Goal: Task Accomplishment & Management: Complete application form

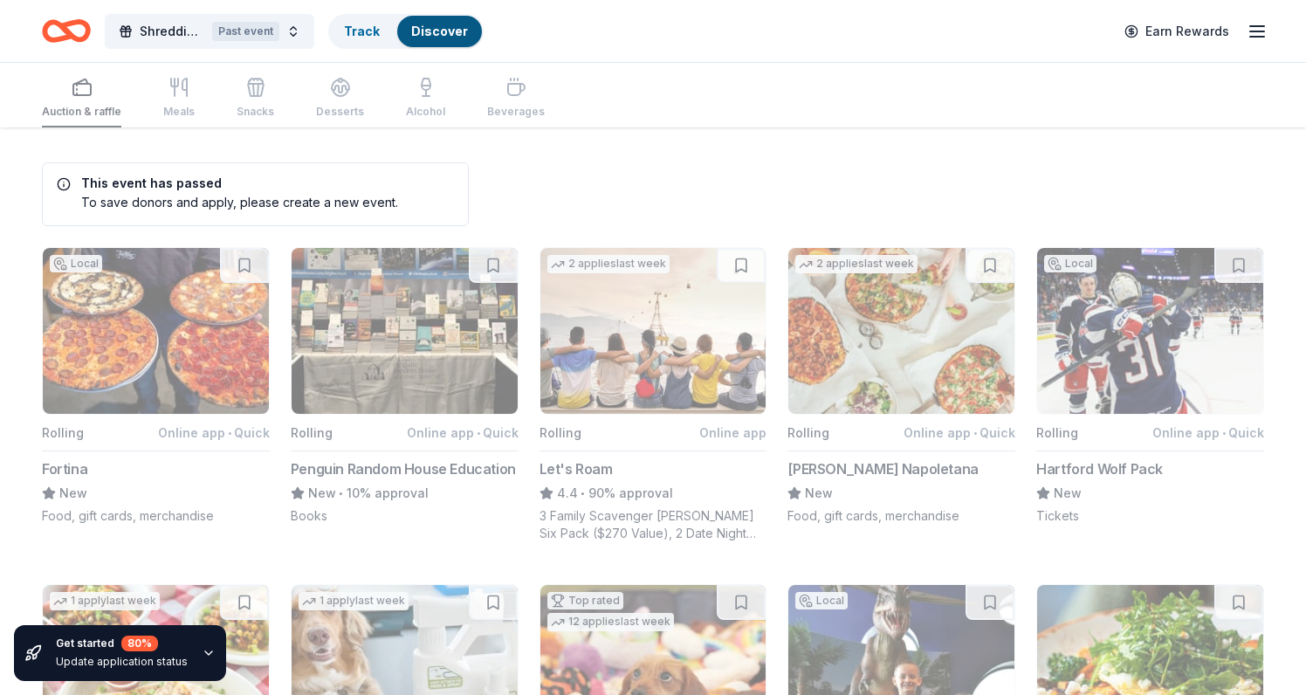
click at [56, 38] on icon "Home" at bounding box center [58, 30] width 27 height 17
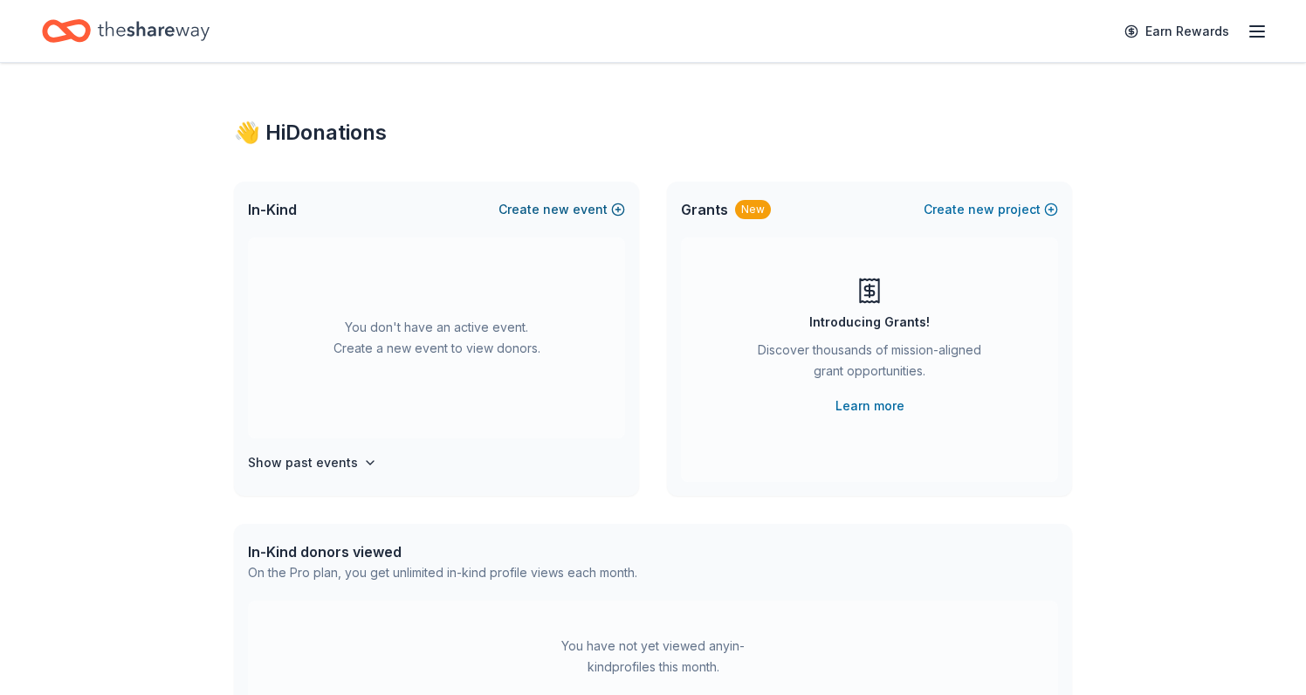
click at [543, 207] on button "Create new event" at bounding box center [561, 209] width 127 height 21
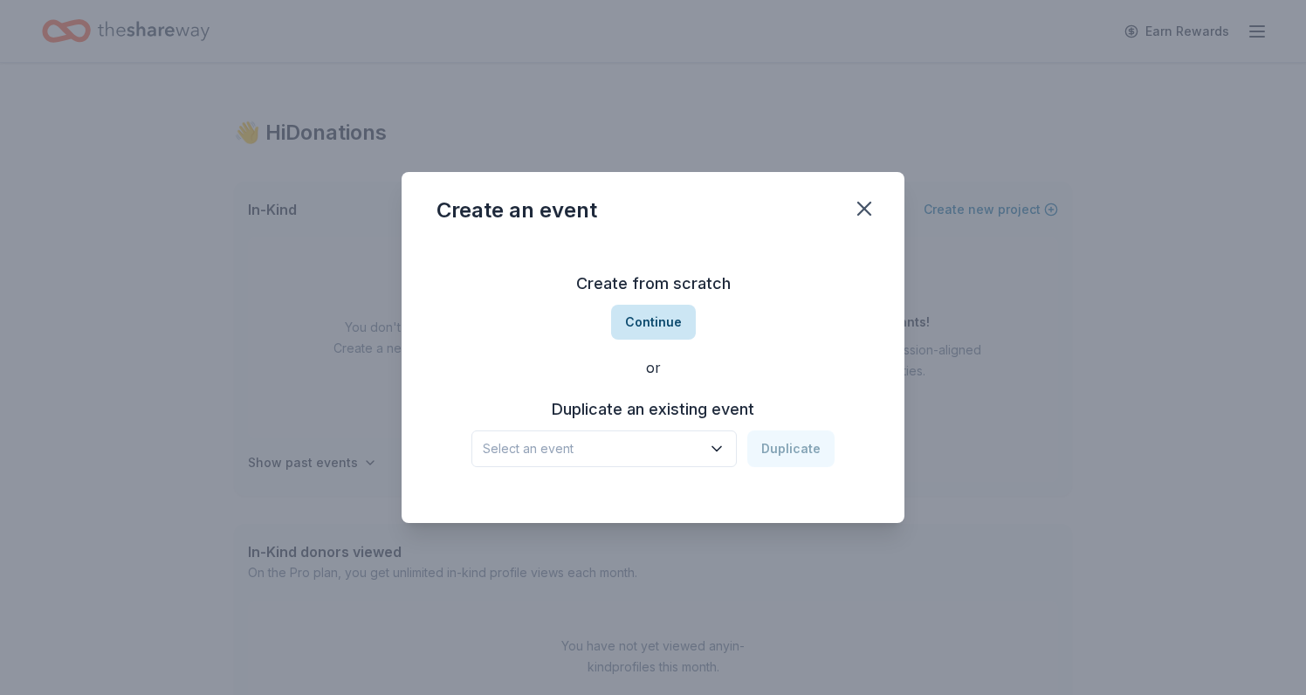
click at [647, 317] on button "Continue" at bounding box center [653, 322] width 85 height 35
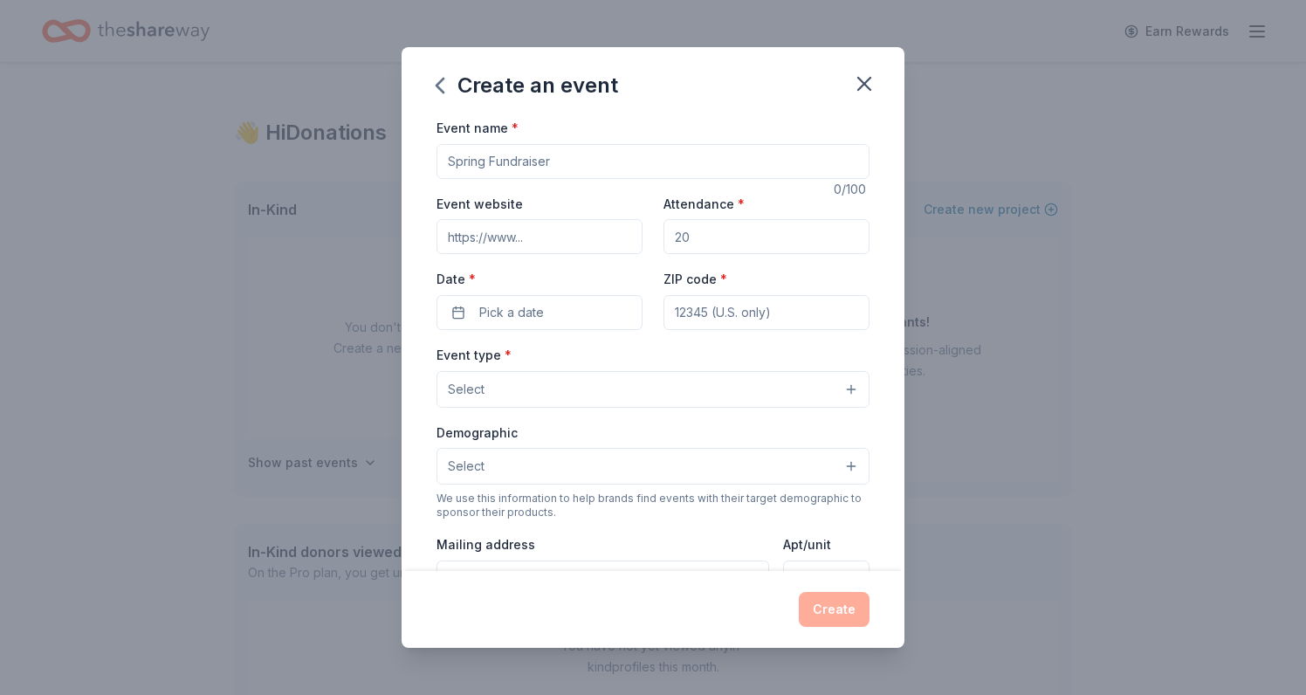
click at [659, 158] on input "Event name *" at bounding box center [652, 161] width 433 height 35
type input "Shredding Barriers"
click at [773, 233] on input "Attendance *" at bounding box center [766, 236] width 206 height 35
type input "50"
click at [594, 306] on button "Pick a date" at bounding box center [539, 312] width 206 height 35
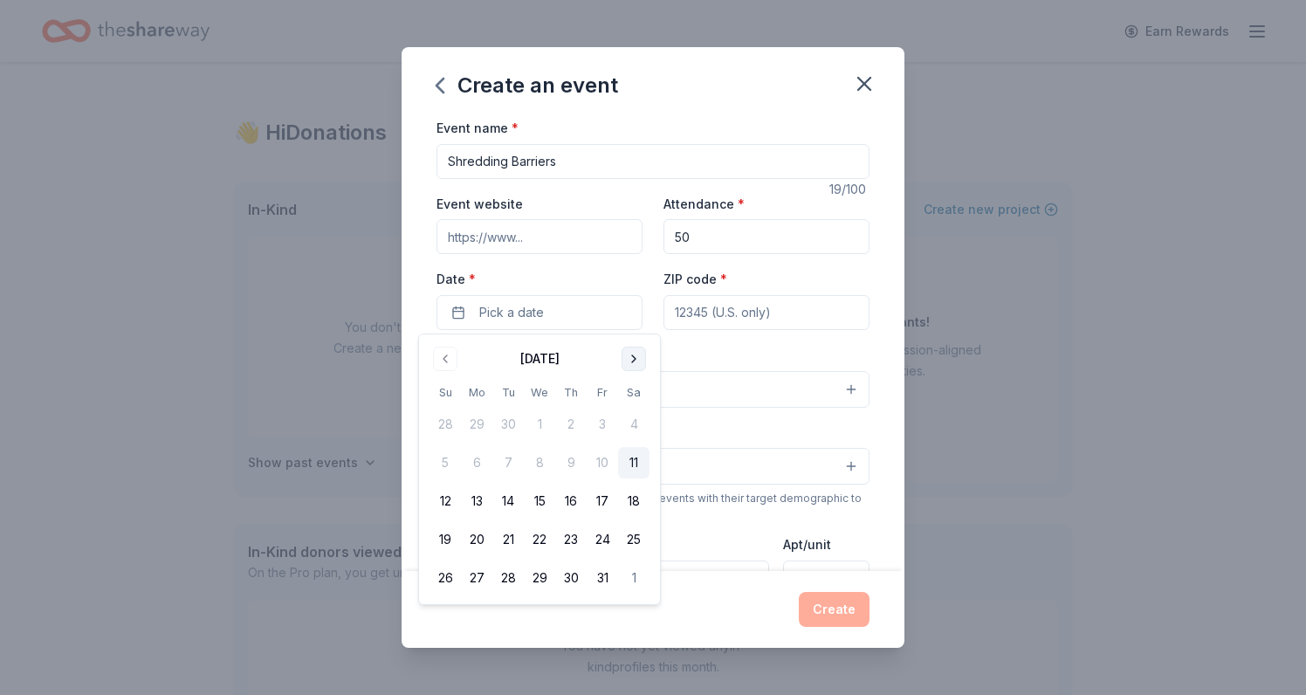
click at [635, 359] on button "Go to next month" at bounding box center [634, 359] width 24 height 24
click at [632, 418] on button "3" at bounding box center [633, 424] width 31 height 31
click at [750, 319] on input "ZIP code *" at bounding box center [766, 312] width 206 height 35
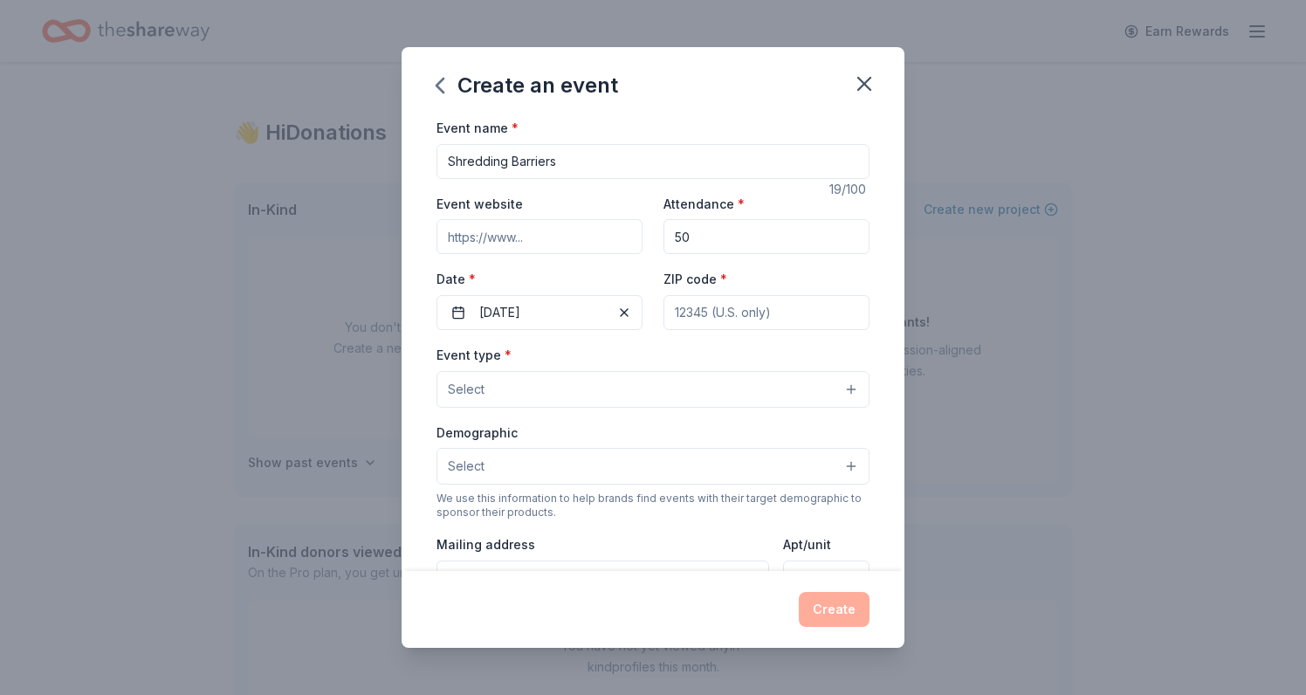
type input "06611"
click at [674, 385] on button "Select" at bounding box center [652, 389] width 433 height 37
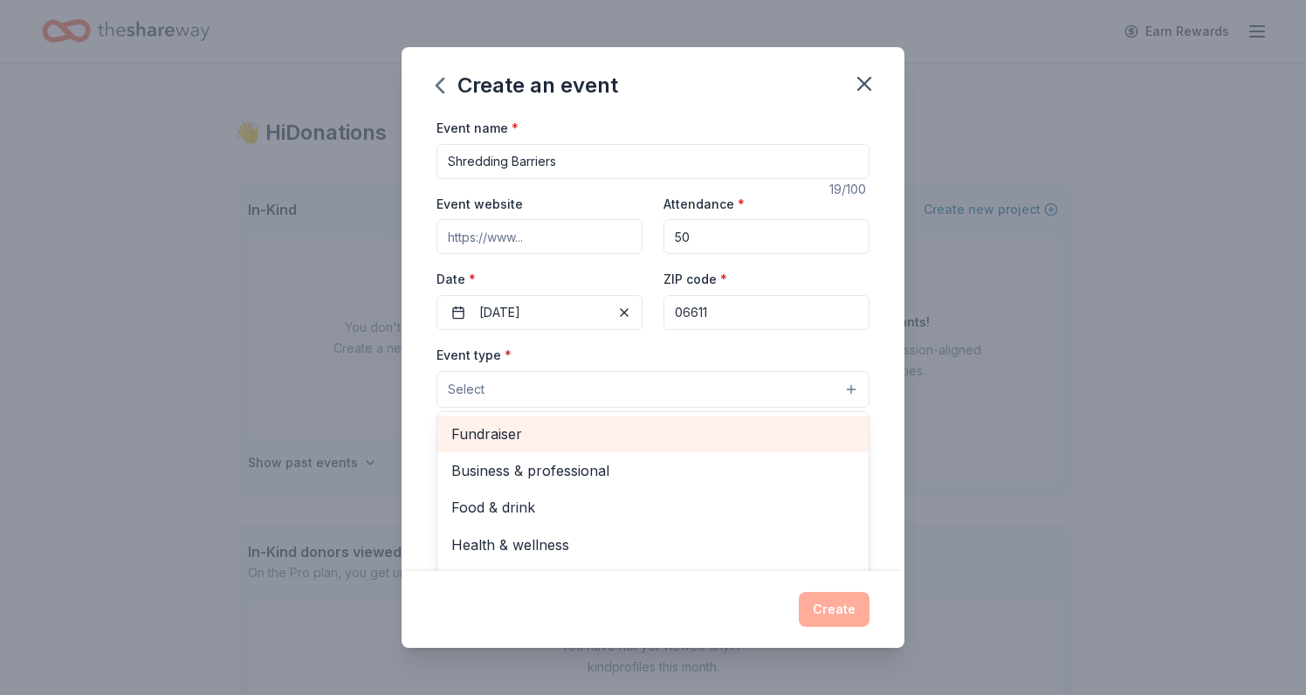
click at [611, 442] on span "Fundraiser" at bounding box center [652, 434] width 403 height 23
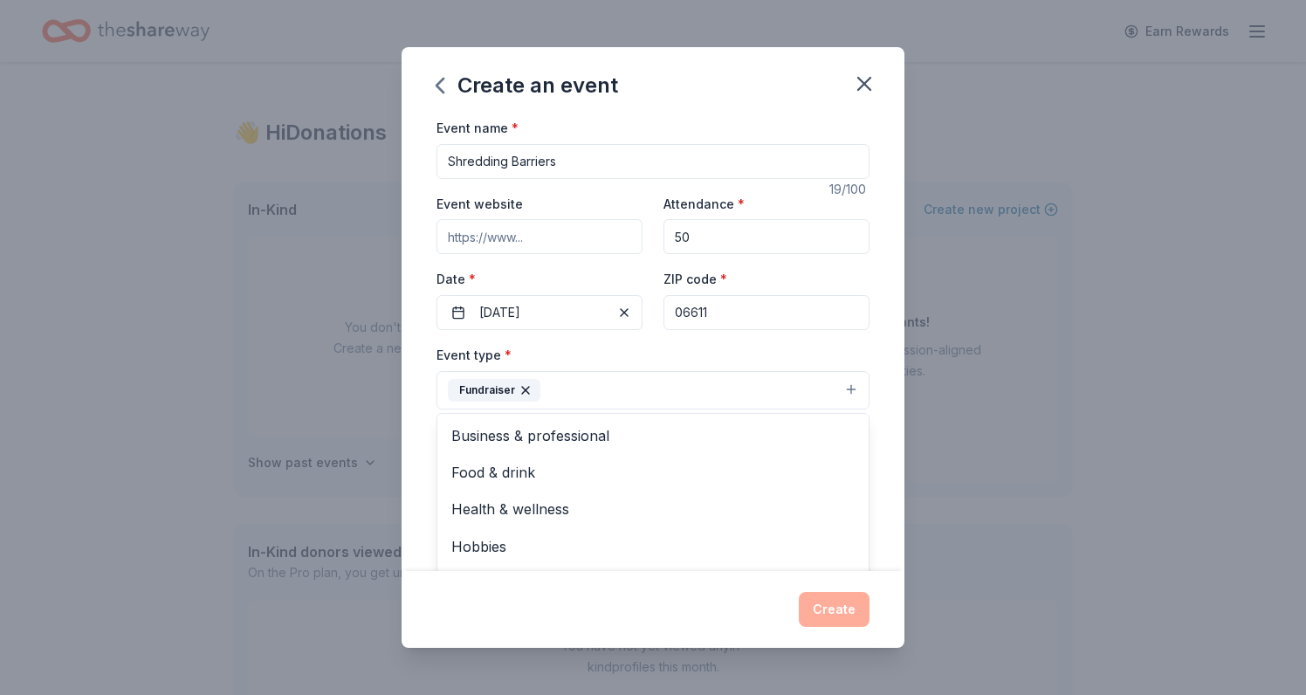
click at [874, 359] on div "Event name * Shredding Barriers 19 /100 Event website Attendance * 50 Date * 01…" at bounding box center [653, 344] width 503 height 454
click at [775, 464] on button "Select" at bounding box center [652, 468] width 433 height 37
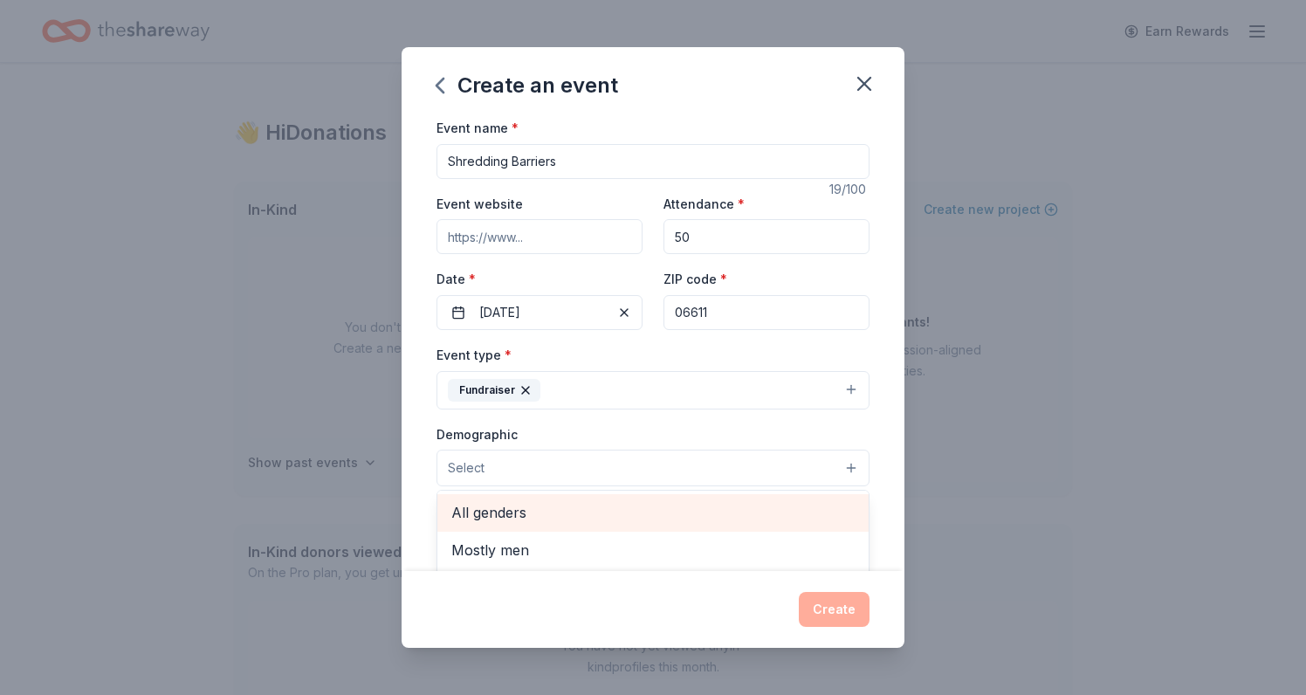
click at [703, 511] on span "All genders" at bounding box center [652, 512] width 403 height 23
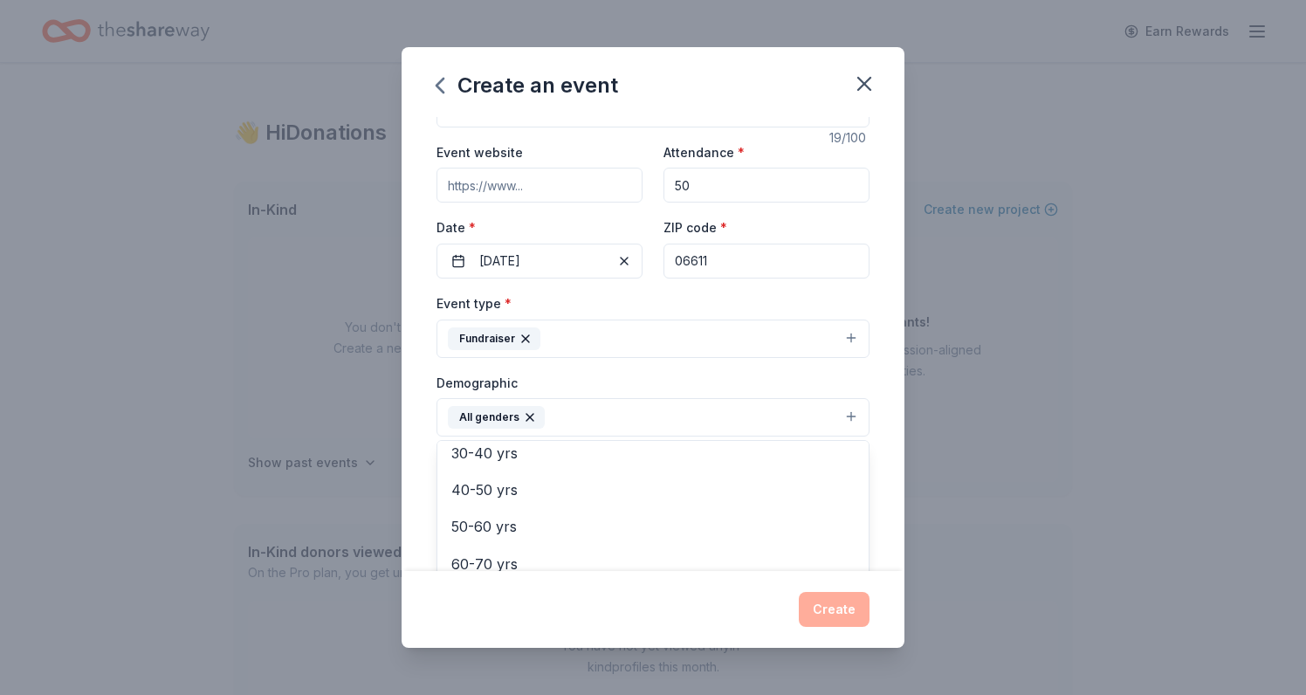
scroll to position [244, 0]
click at [892, 403] on div "Event name * Shredding Barriers 19 /100 Event website Attendance * 50 Date * 01…" at bounding box center [653, 344] width 503 height 454
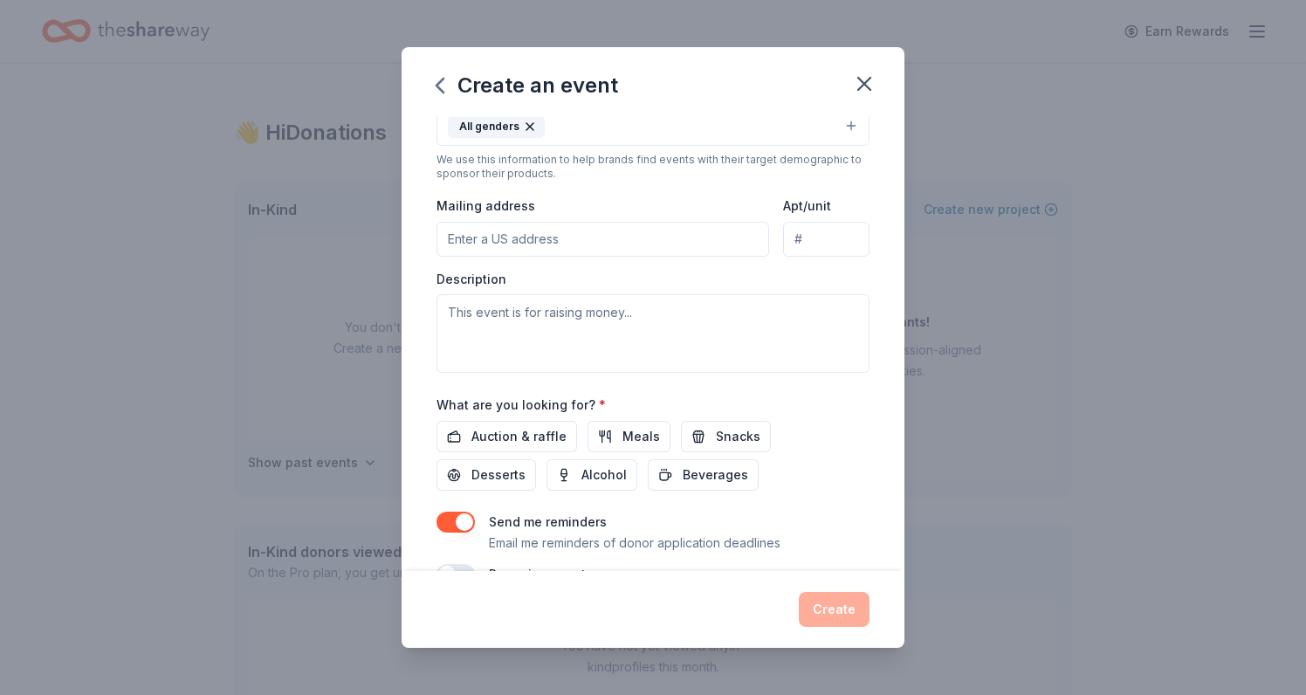
scroll to position [384, 0]
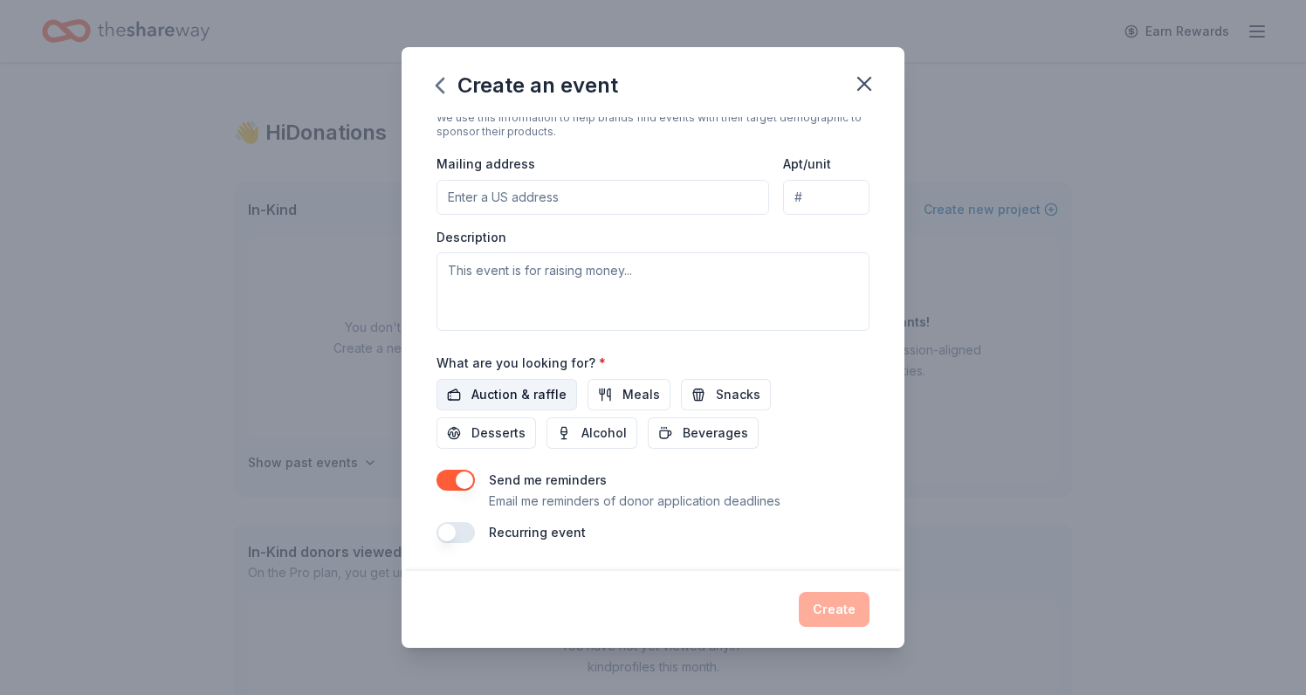
click at [549, 391] on span "Auction & raffle" at bounding box center [518, 394] width 95 height 21
click at [851, 608] on button "Create" at bounding box center [834, 609] width 71 height 35
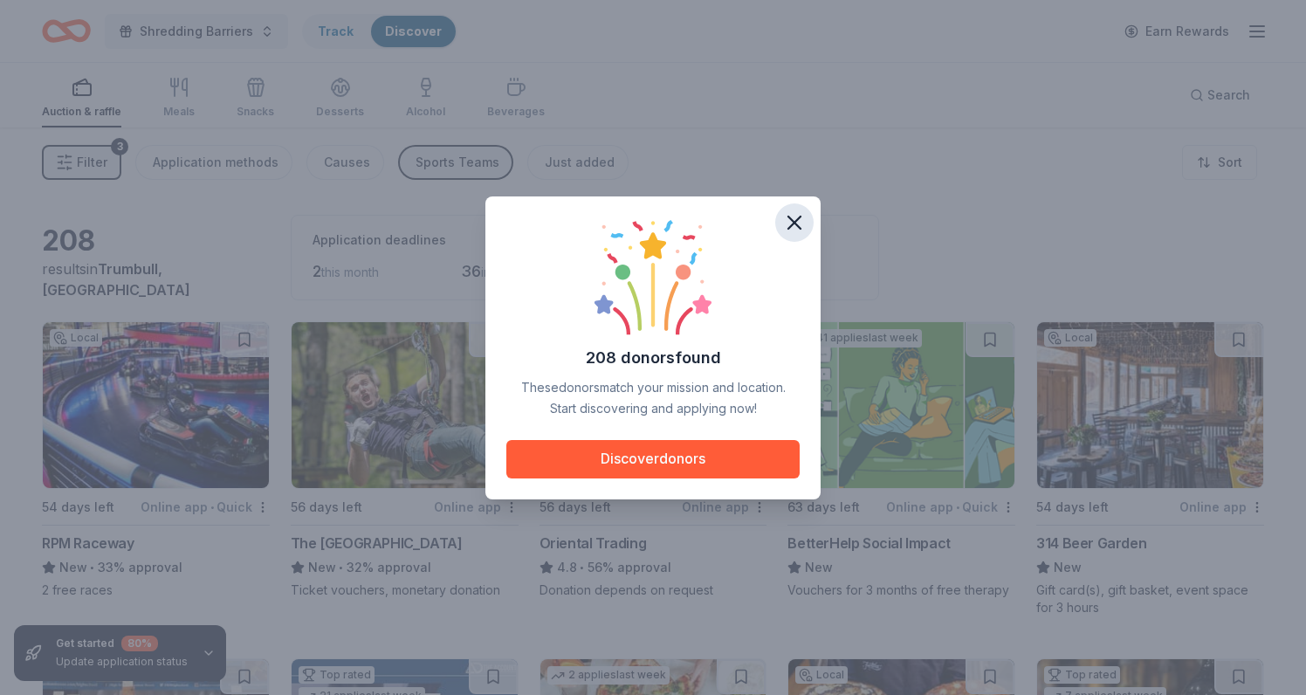
click at [793, 218] on icon "button" at bounding box center [794, 222] width 24 height 24
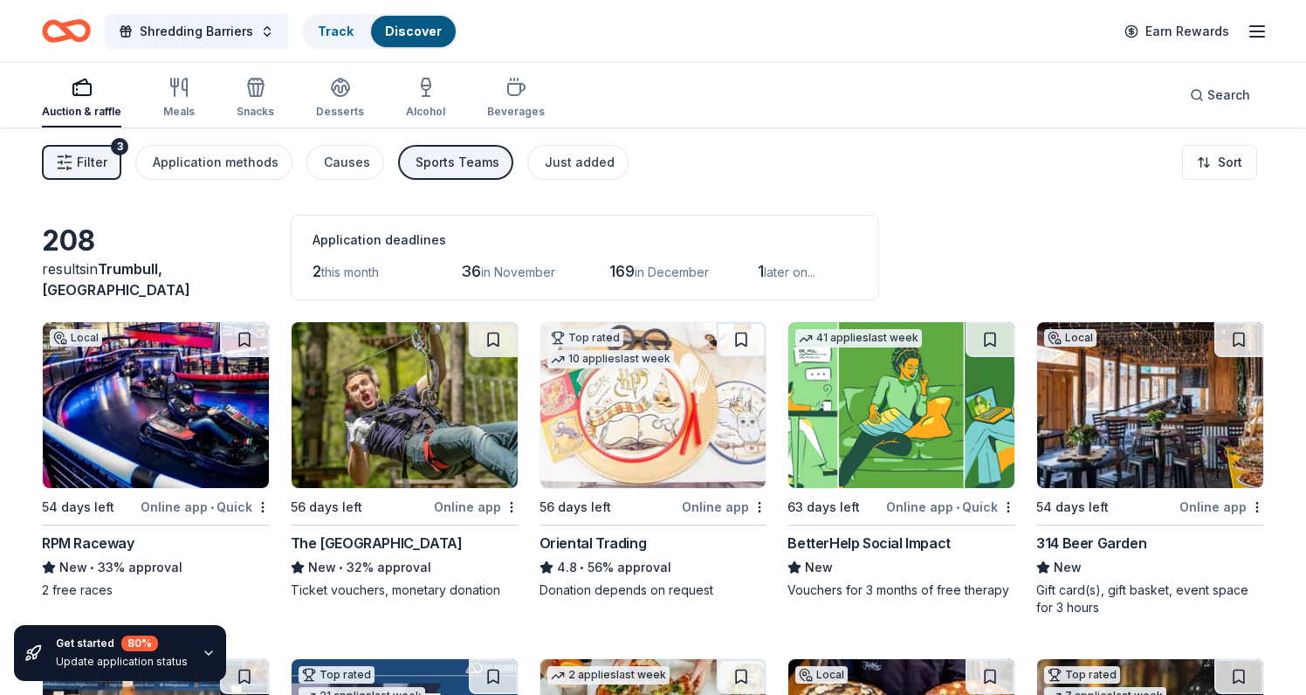
click at [197, 414] on img at bounding box center [156, 405] width 226 height 166
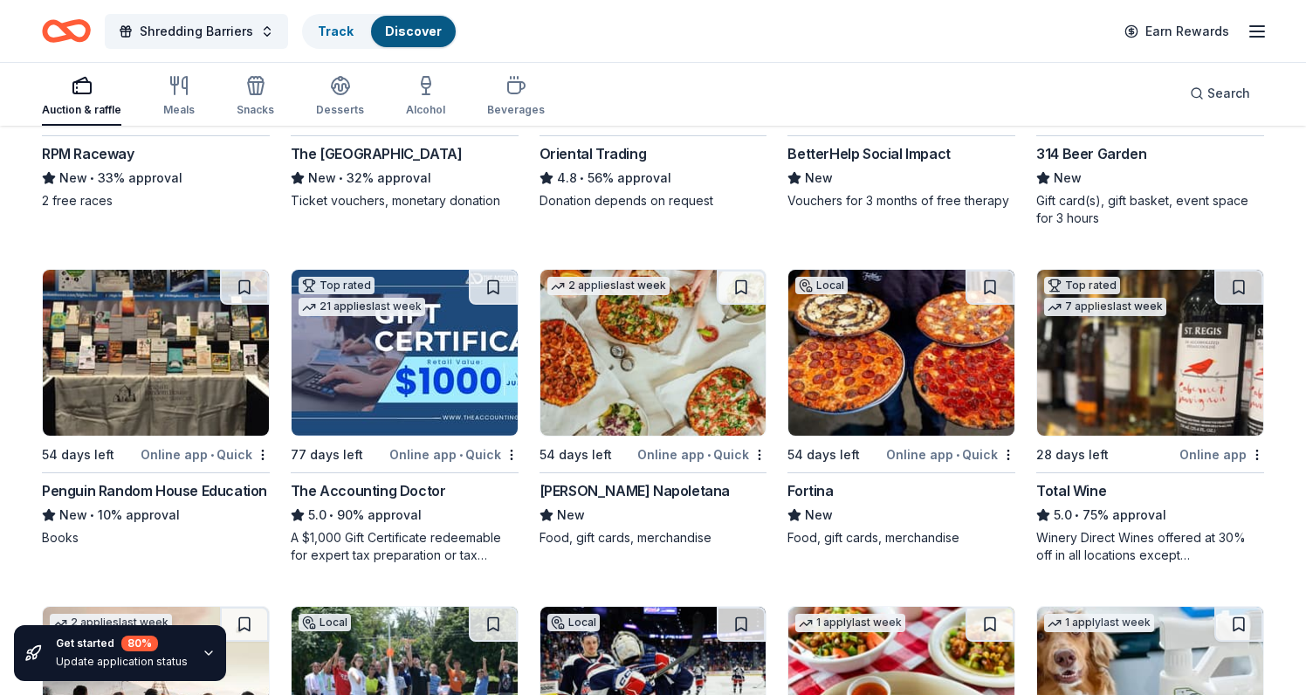
scroll to position [393, 0]
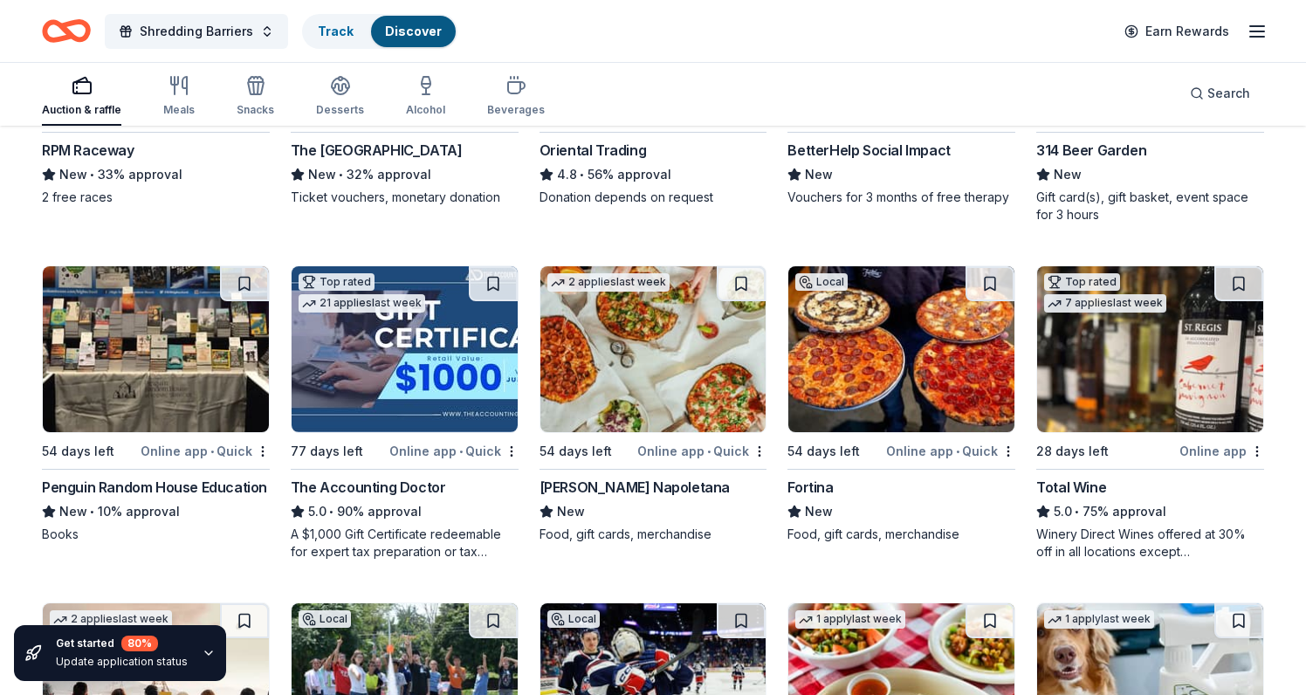
click at [642, 381] on img at bounding box center [653, 349] width 226 height 166
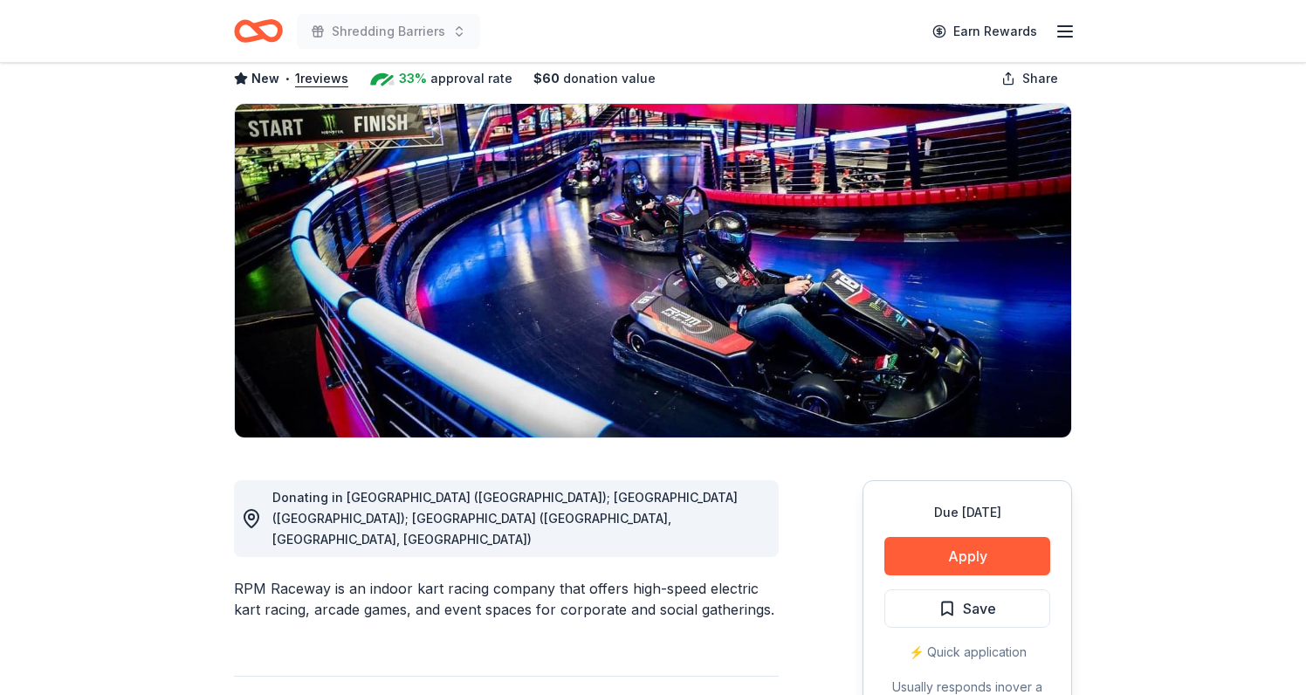
scroll to position [164, 0]
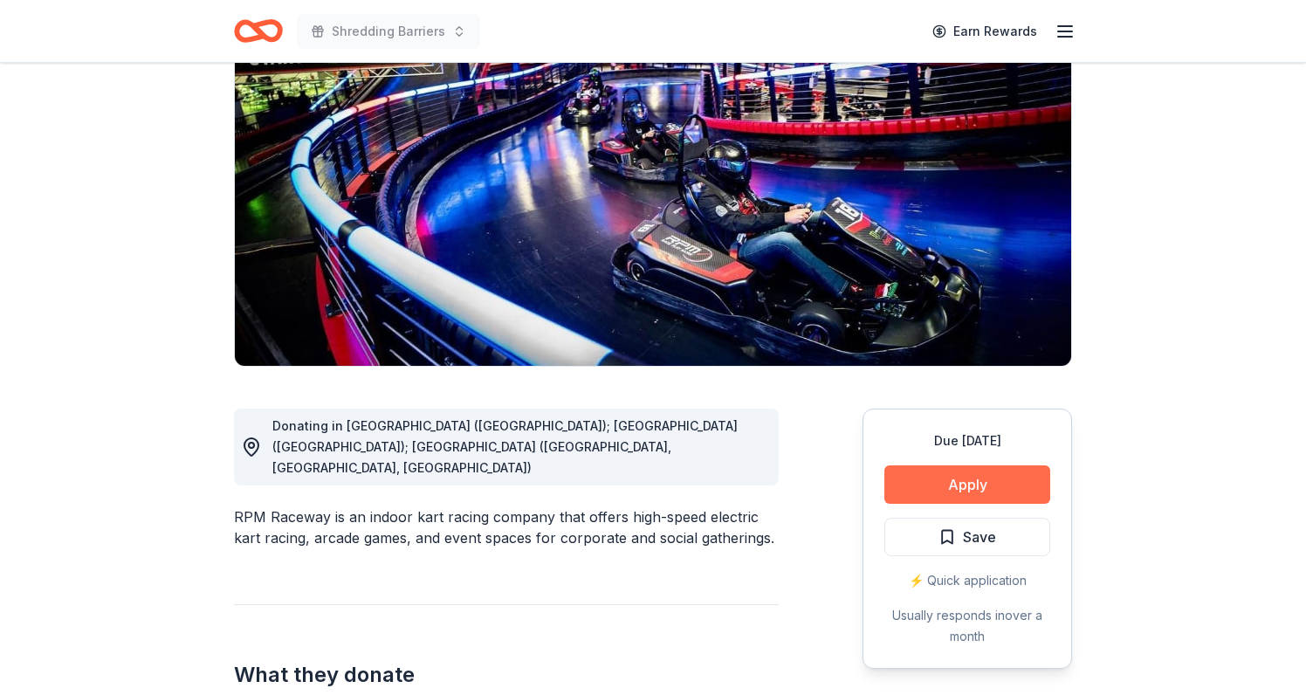
click at [958, 490] on button "Apply" at bounding box center [967, 484] width 166 height 38
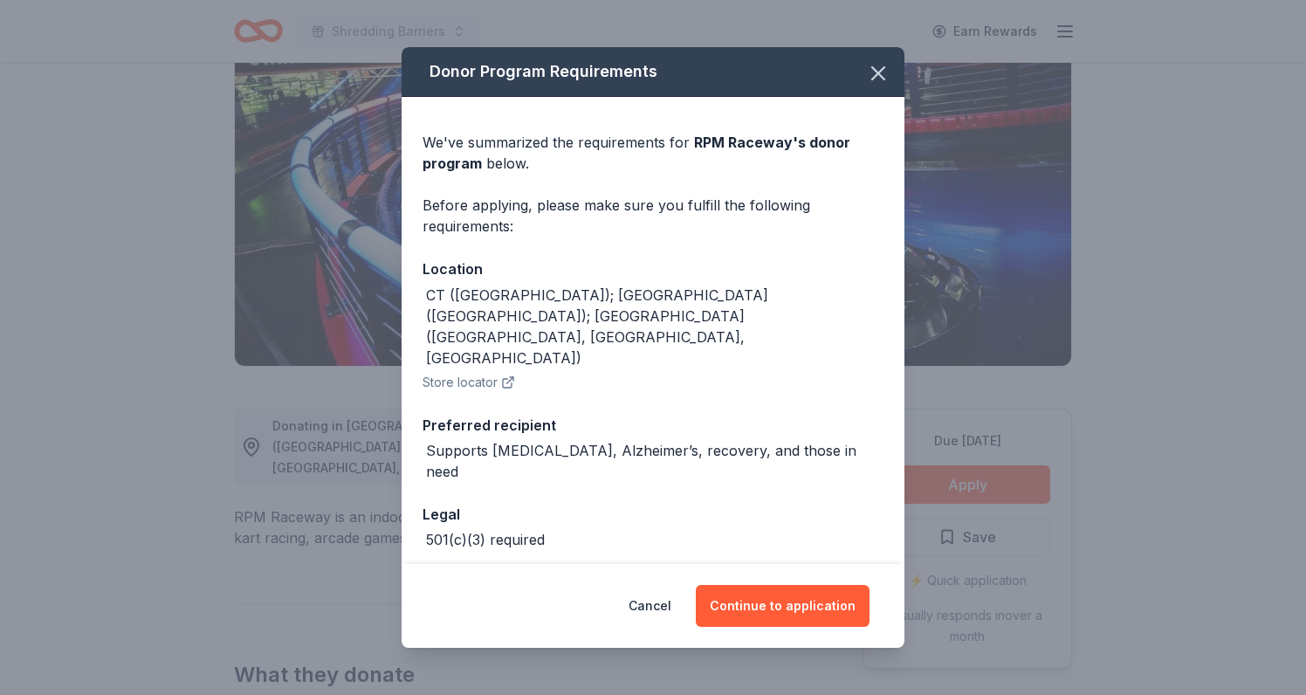
scroll to position [17, 0]
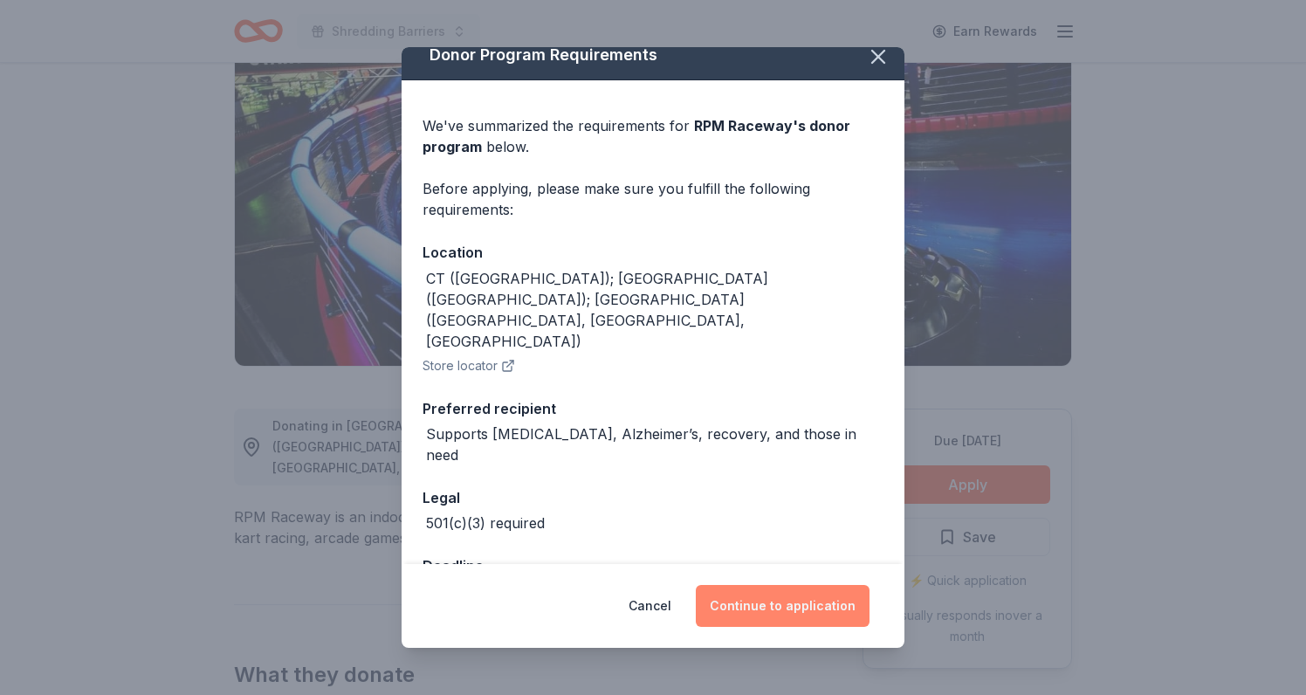
click at [788, 606] on button "Continue to application" at bounding box center [783, 606] width 174 height 42
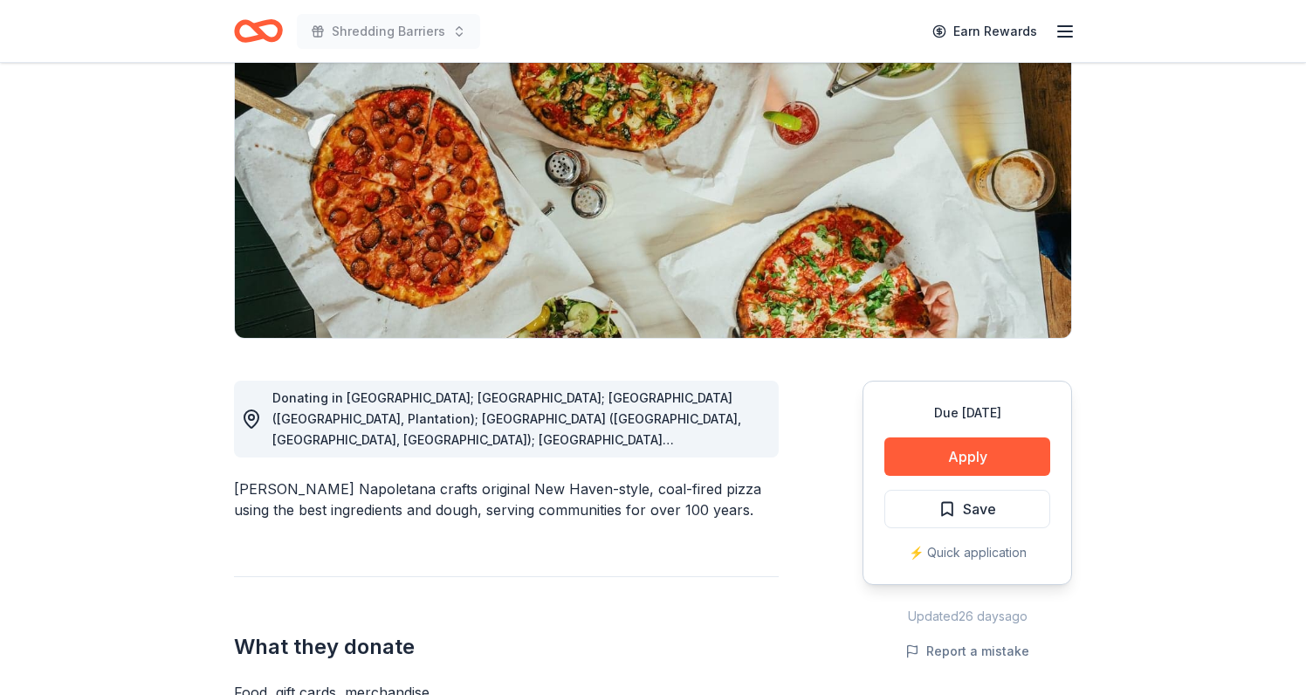
scroll to position [193, 0]
click at [928, 445] on button "Apply" at bounding box center [967, 455] width 166 height 38
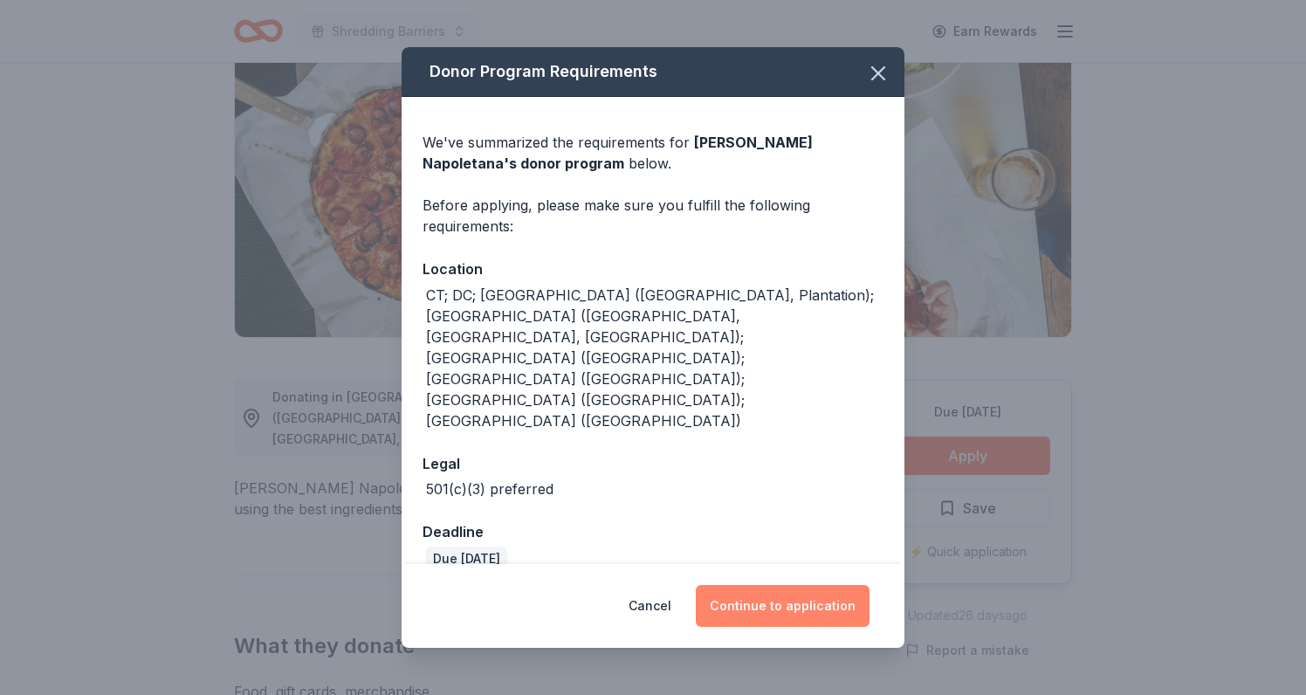
click at [766, 585] on button "Continue to application" at bounding box center [783, 606] width 174 height 42
